Goal: Register for event/course

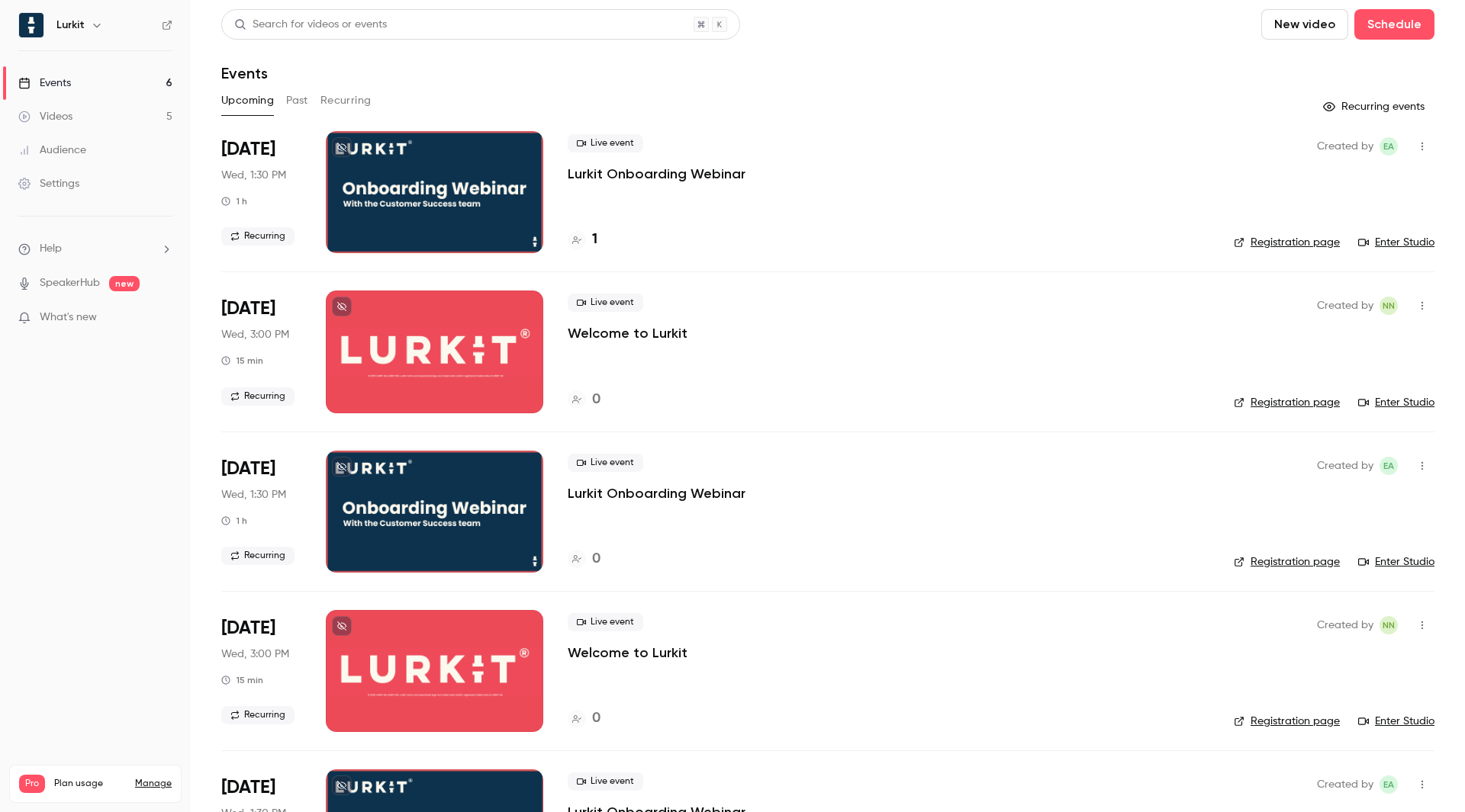
click at [670, 169] on p "Lurkit Onboarding Webinar" at bounding box center [656, 174] width 178 height 18
click at [1296, 244] on link "Registration page" at bounding box center [1285, 242] width 106 height 15
